Goal: Task Accomplishment & Management: Manage account settings

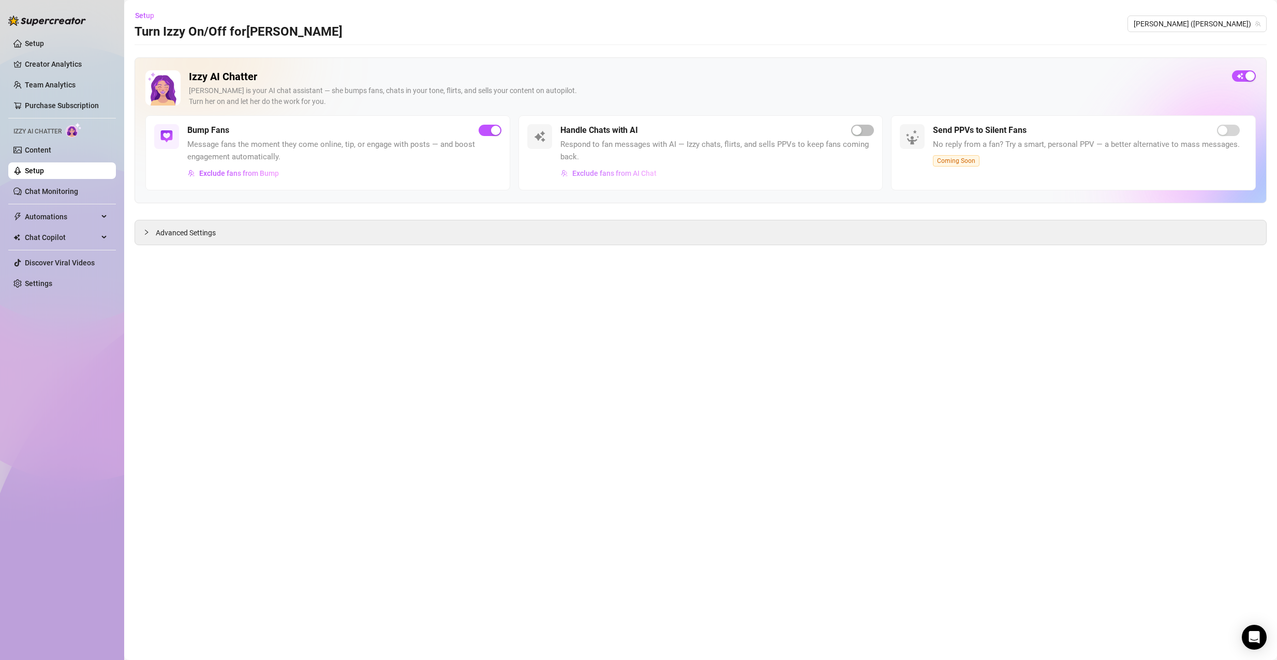
click at [595, 166] on button "Exclude fans from AI Chat" at bounding box center [608, 173] width 97 height 17
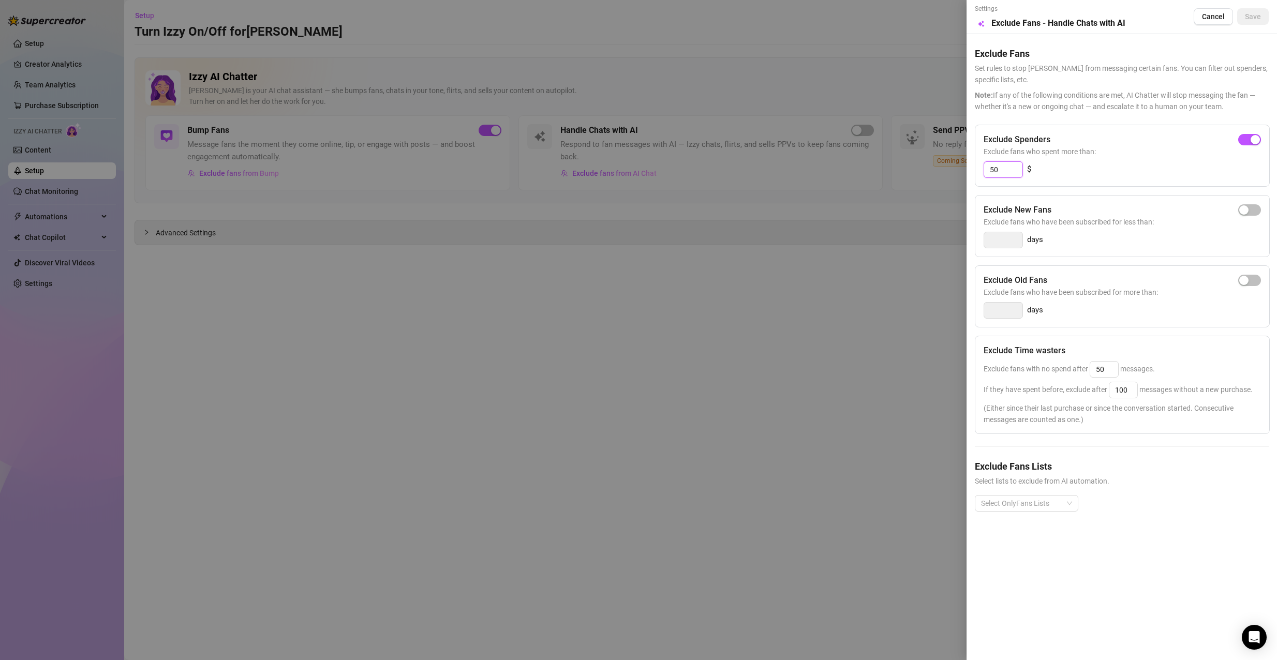
drag, startPoint x: 1013, startPoint y: 168, endPoint x: 1014, endPoint y: 175, distance: 7.4
click at [1014, 175] on input "50" at bounding box center [1003, 170] width 38 height 16
click at [1011, 170] on input "50" at bounding box center [1003, 170] width 38 height 16
type input "5"
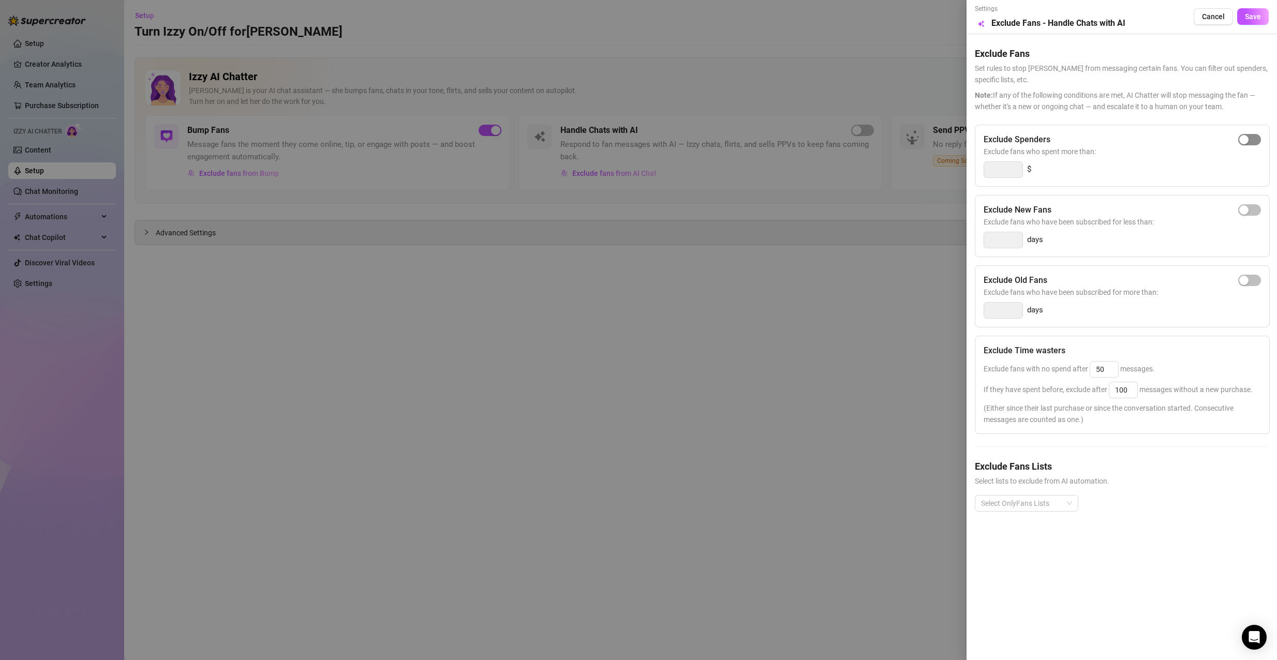
click at [1240, 142] on div "button" at bounding box center [1243, 139] width 9 height 9
click at [1001, 170] on input "300" at bounding box center [1003, 170] width 38 height 16
click at [1005, 168] on input "300" at bounding box center [1003, 170] width 38 height 16
type input "1"
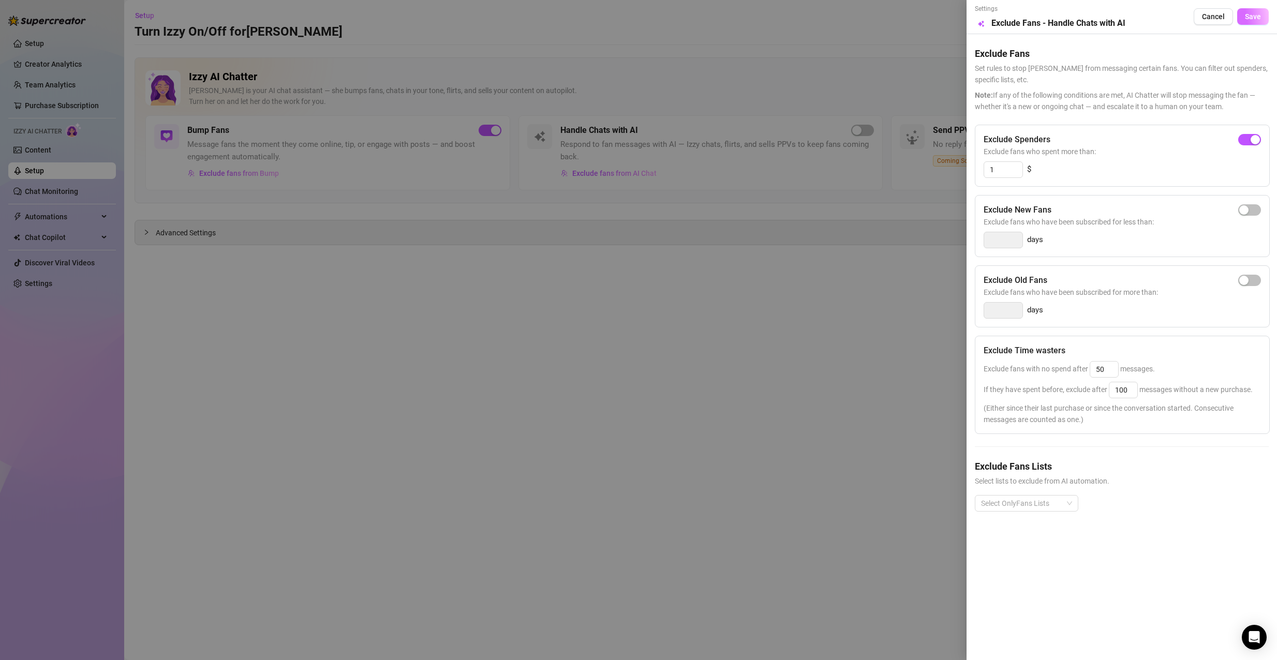
click at [1249, 17] on span "Save" at bounding box center [1253, 16] width 16 height 8
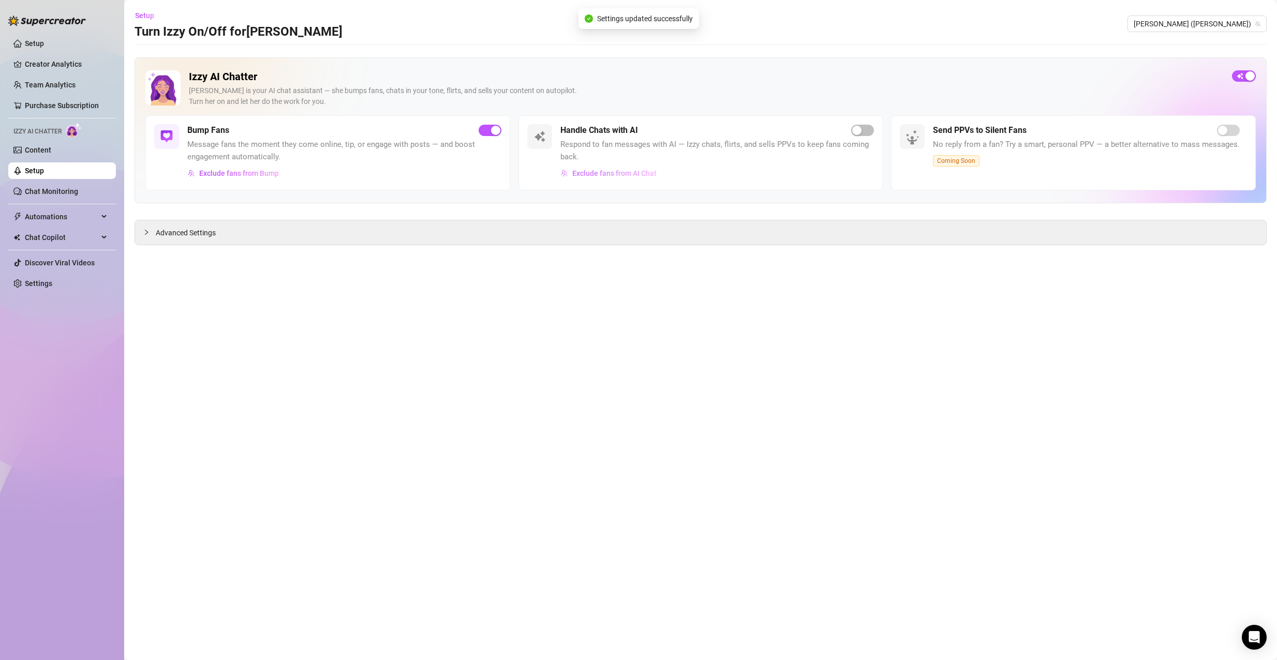
click at [633, 175] on span "Exclude fans from AI Chat" at bounding box center [614, 173] width 84 height 8
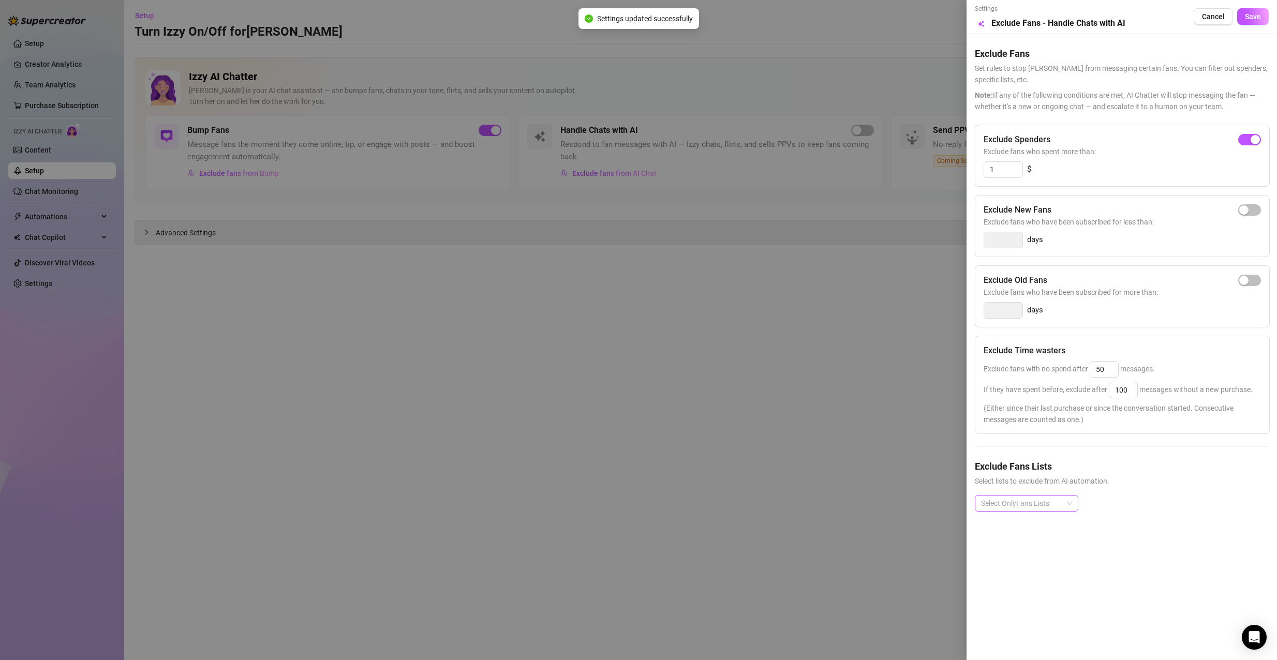
click at [1013, 502] on div at bounding box center [1021, 503] width 88 height 14
click at [893, 462] on div at bounding box center [638, 330] width 1277 height 660
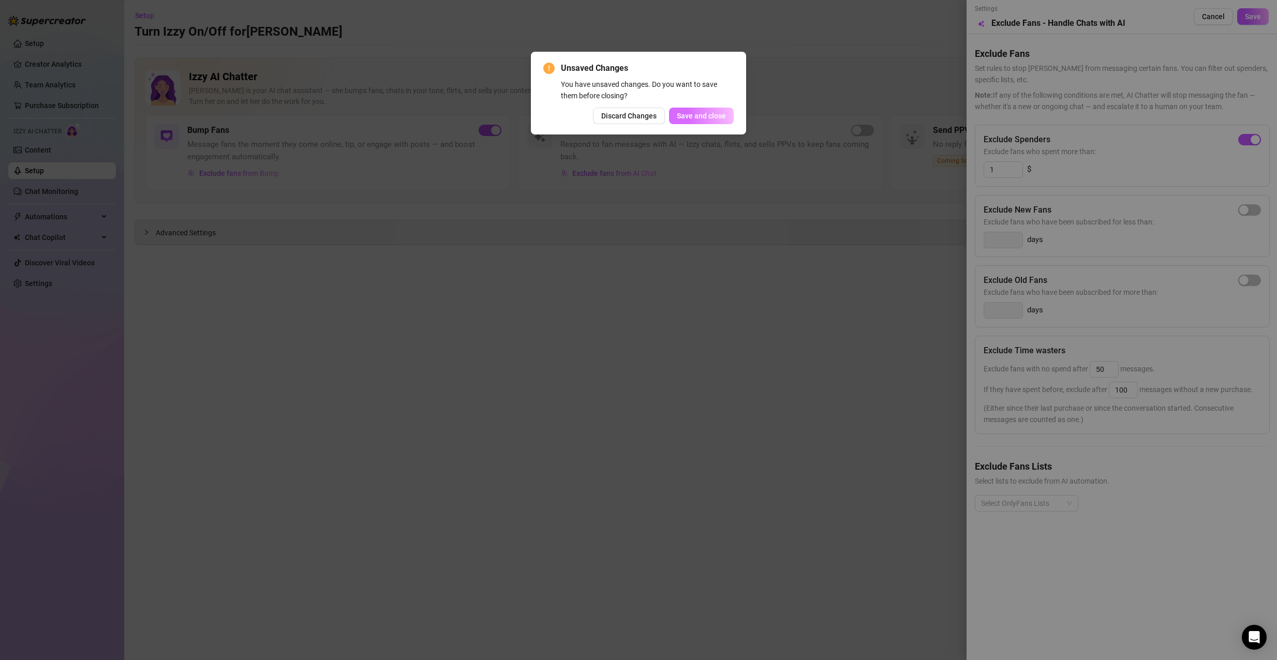
click at [693, 111] on button "Save and close" at bounding box center [701, 116] width 65 height 17
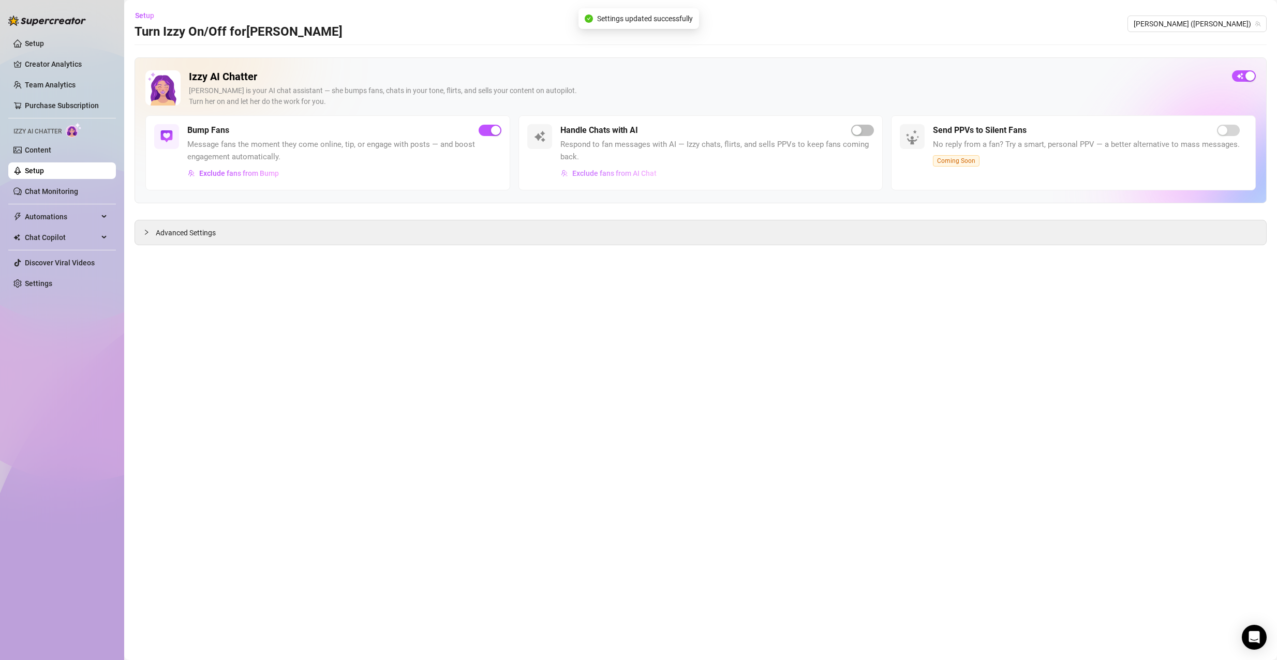
click at [651, 171] on span "Exclude fans from AI Chat" at bounding box center [614, 173] width 84 height 8
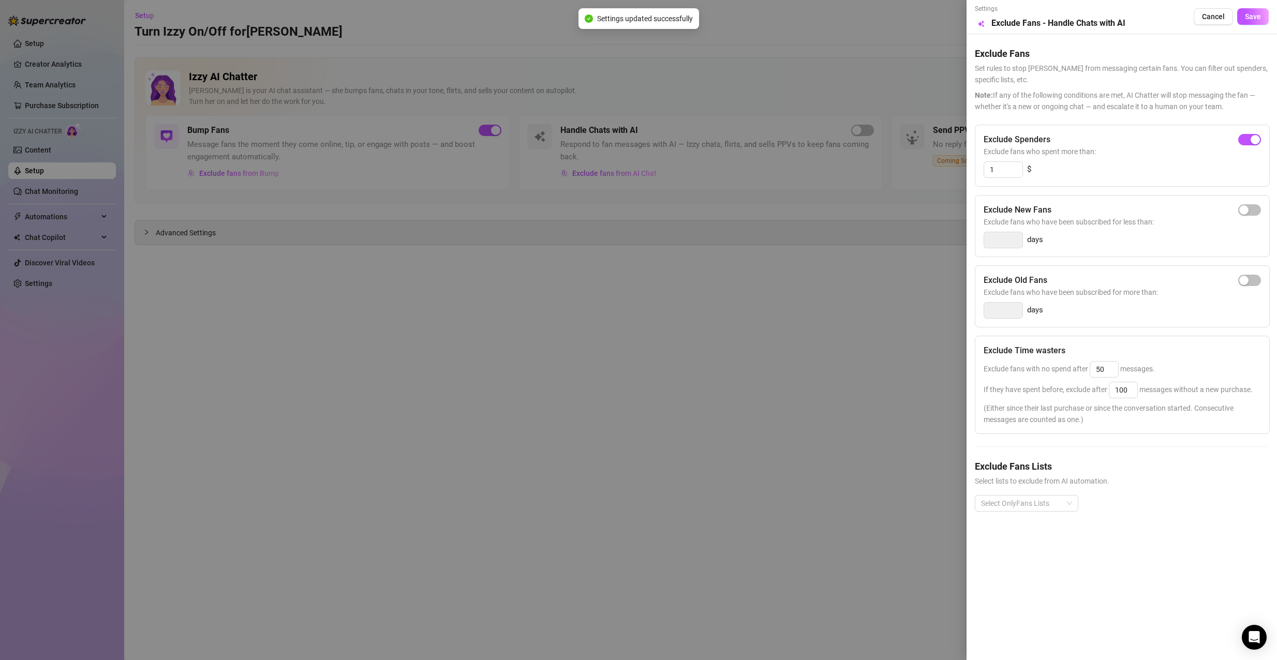
click at [658, 286] on div at bounding box center [638, 330] width 1277 height 660
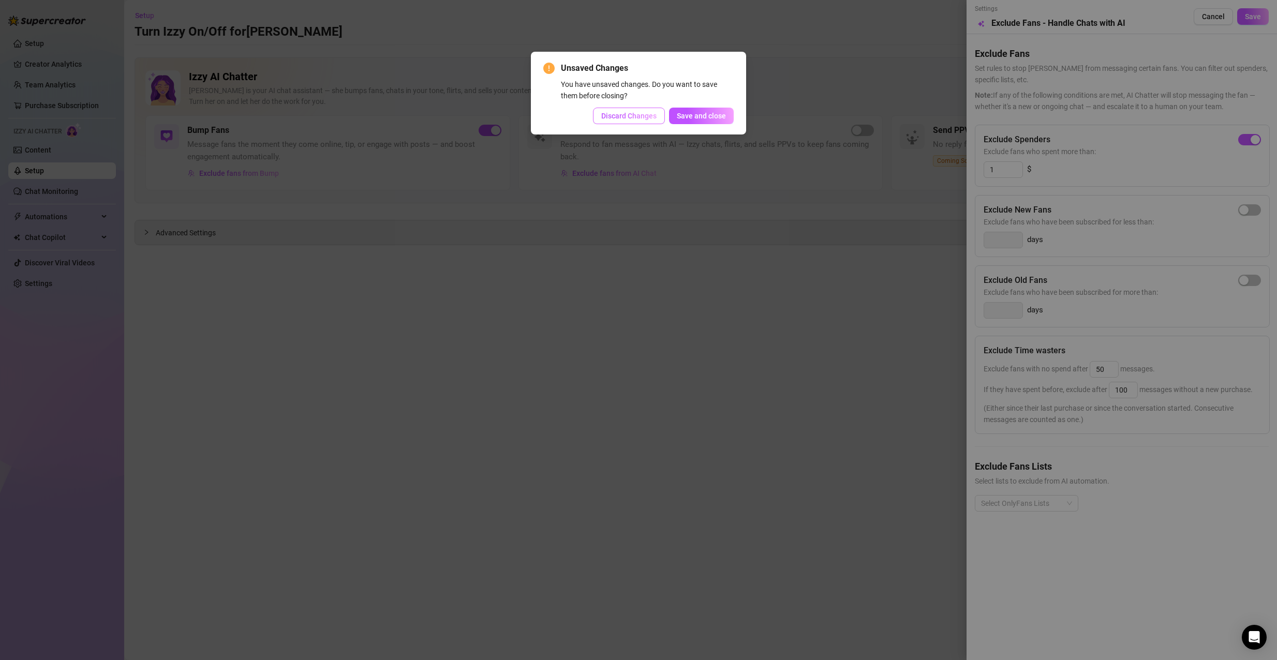
click at [627, 115] on span "Discard Changes" at bounding box center [628, 116] width 55 height 8
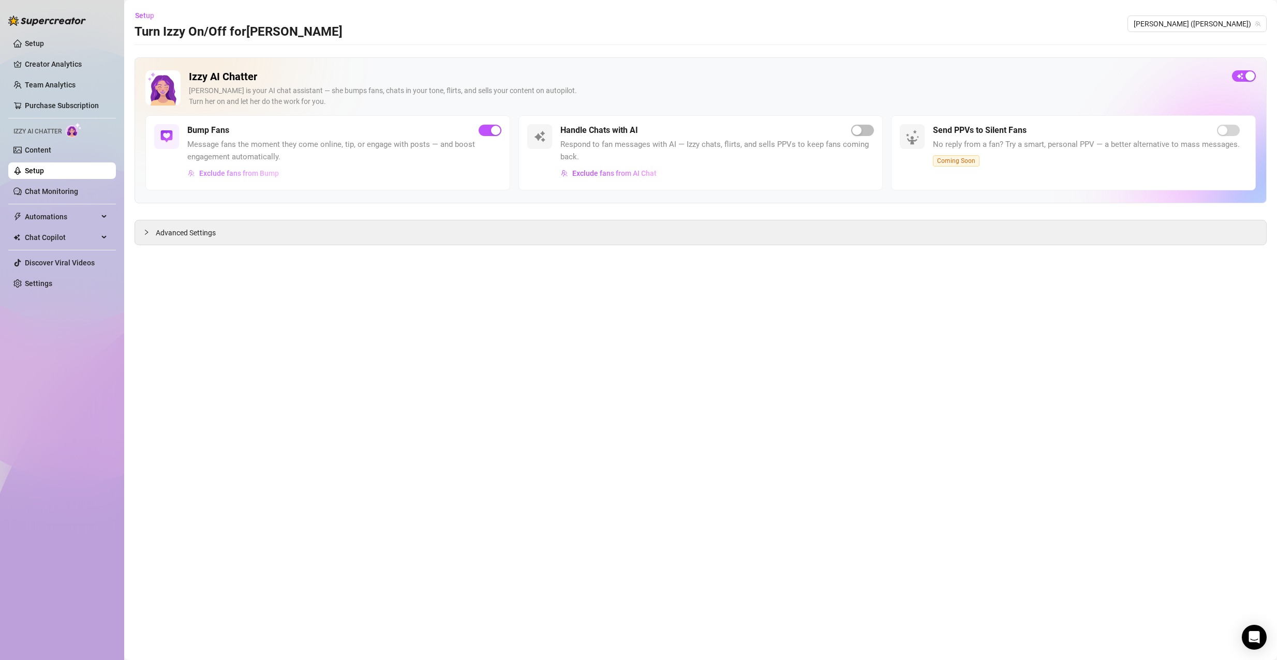
click at [259, 169] on span "Exclude fans from Bump" at bounding box center [239, 173] width 80 height 8
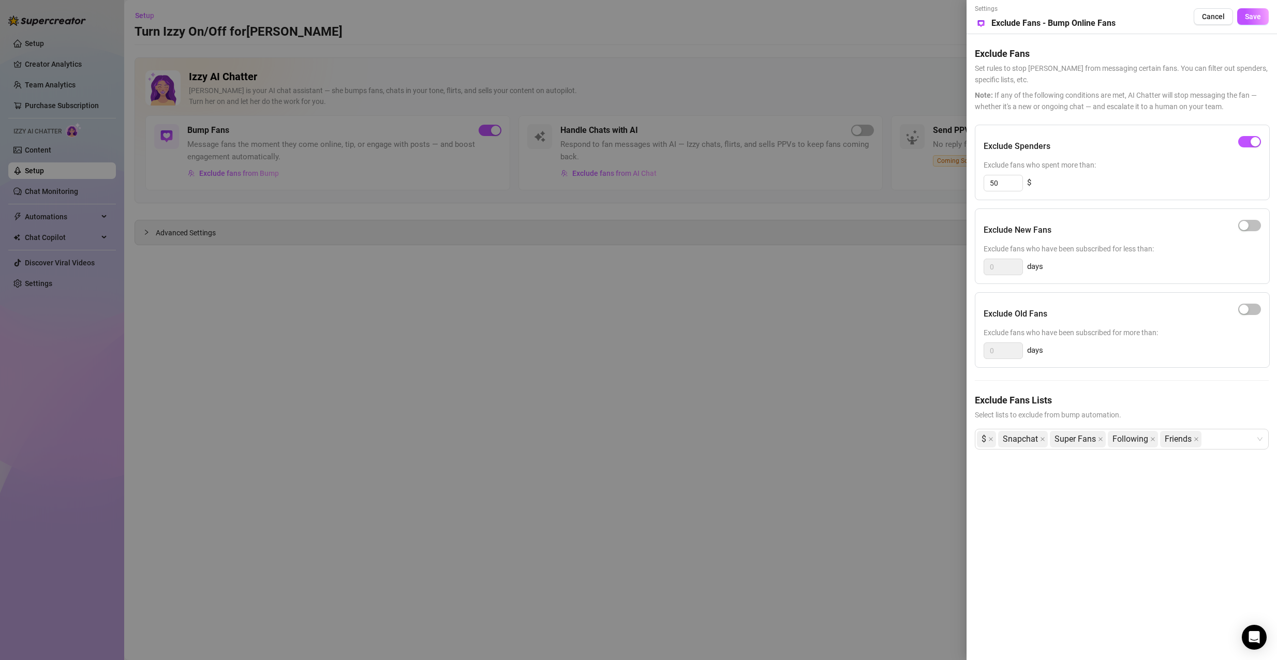
click at [874, 338] on div at bounding box center [638, 330] width 1277 height 660
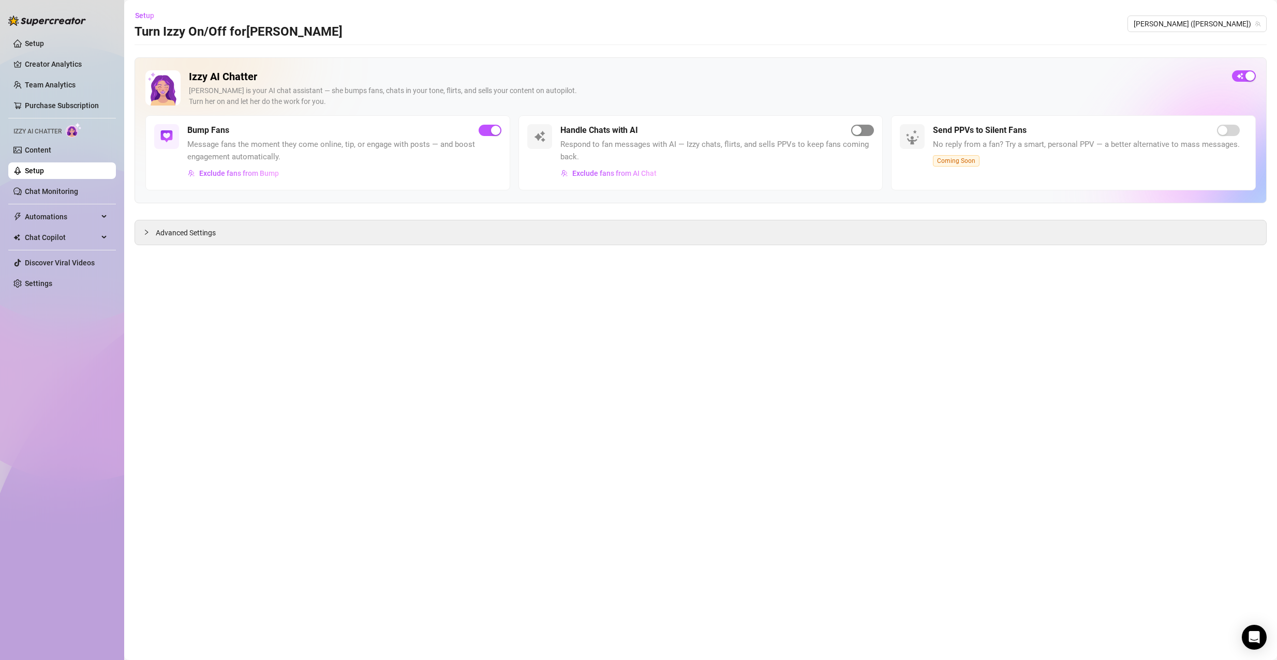
click at [859, 136] on span "button" at bounding box center [862, 130] width 23 height 11
